Goal: Task Accomplishment & Management: Use online tool/utility

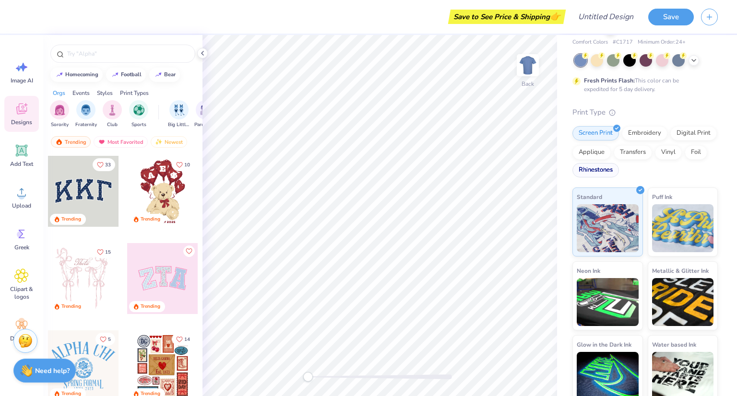
scroll to position [20, 0]
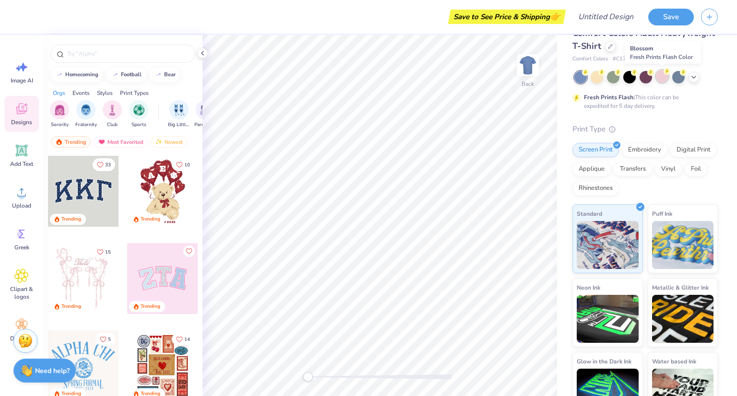
click at [663, 78] on div at bounding box center [662, 76] width 12 height 12
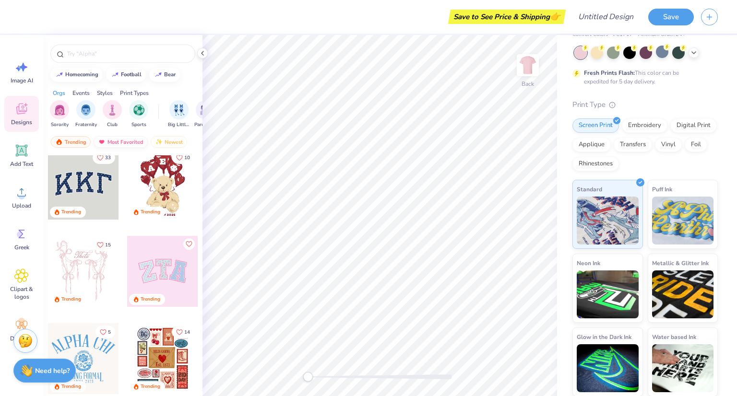
scroll to position [0, 0]
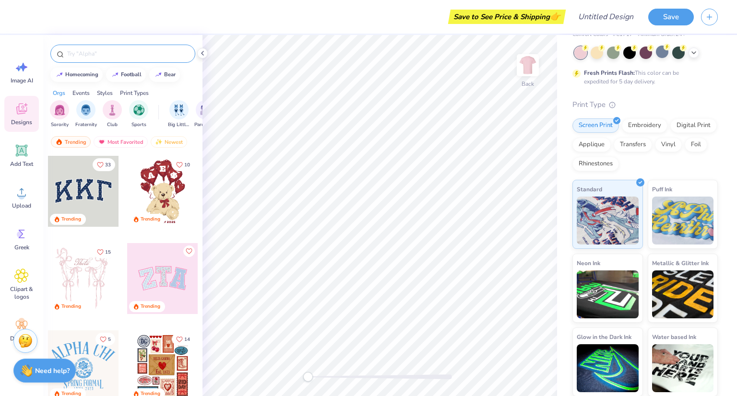
click at [155, 49] on input "text" at bounding box center [127, 54] width 123 height 10
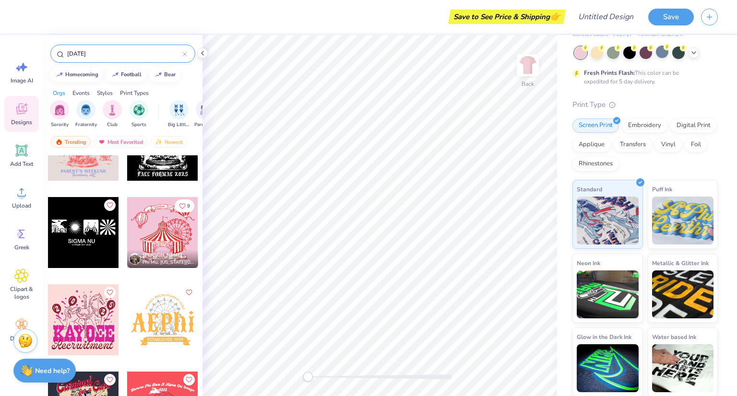
scroll to position [229, 0]
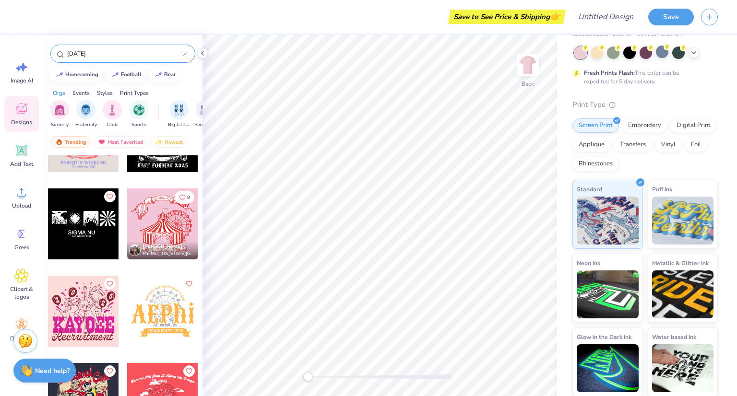
type input "[DATE]"
click at [156, 213] on div at bounding box center [162, 223] width 71 height 71
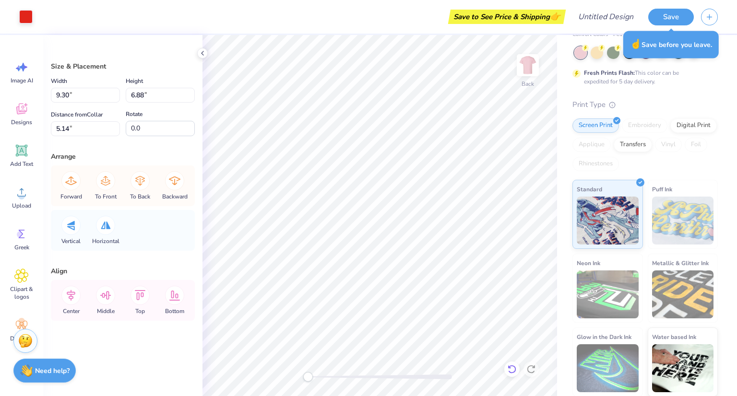
click at [509, 371] on icon at bounding box center [512, 369] width 10 height 10
click at [513, 368] on icon at bounding box center [512, 369] width 10 height 10
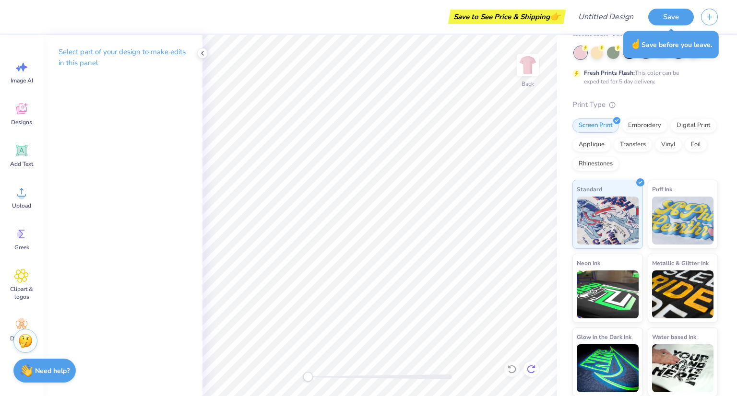
click at [529, 371] on icon at bounding box center [531, 369] width 10 height 10
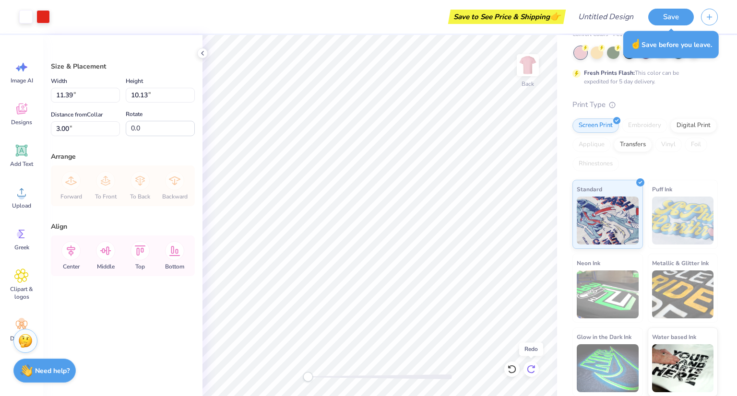
click at [529, 371] on icon at bounding box center [531, 369] width 10 height 10
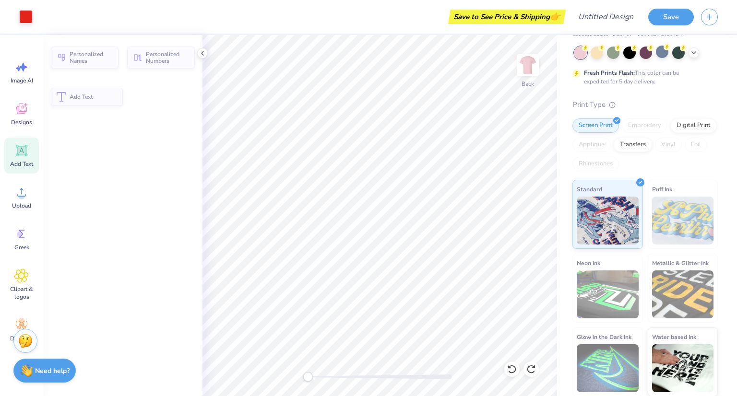
scroll to position [8, 1]
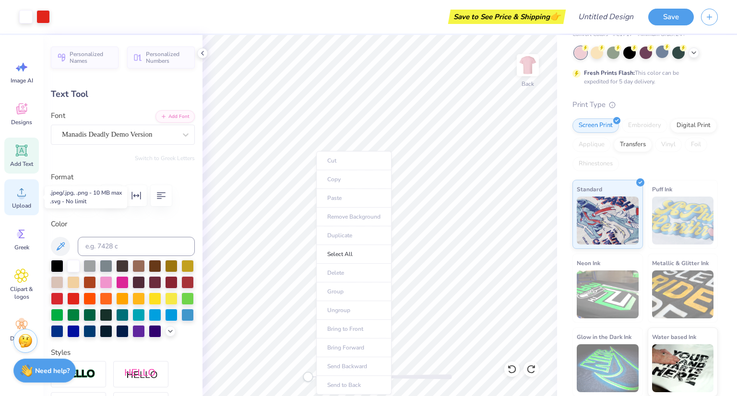
click at [17, 194] on icon at bounding box center [21, 192] width 14 height 14
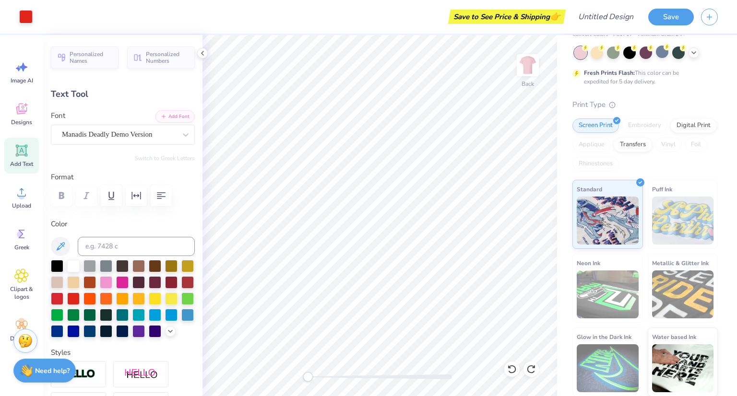
type input "1.5"
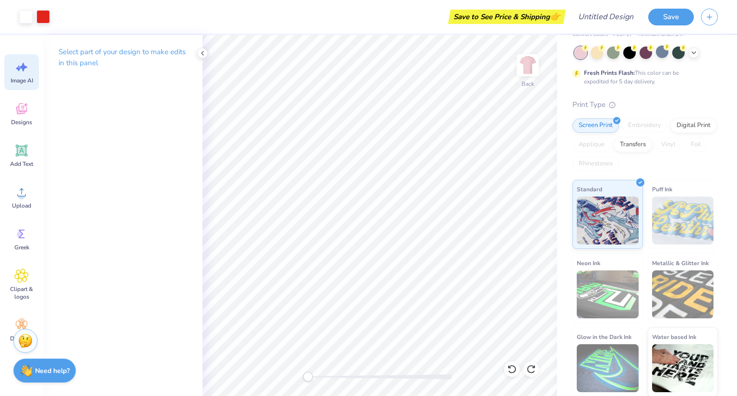
click at [28, 68] on icon at bounding box center [21, 67] width 14 height 14
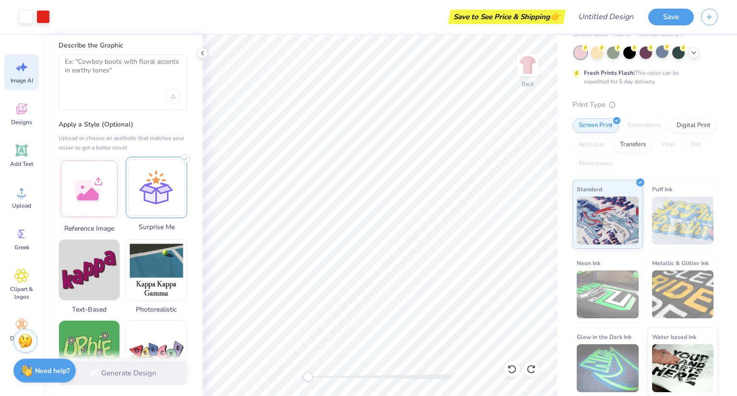
scroll to position [29, 0]
click at [96, 196] on div at bounding box center [89, 187] width 61 height 61
